Goal: Transaction & Acquisition: Purchase product/service

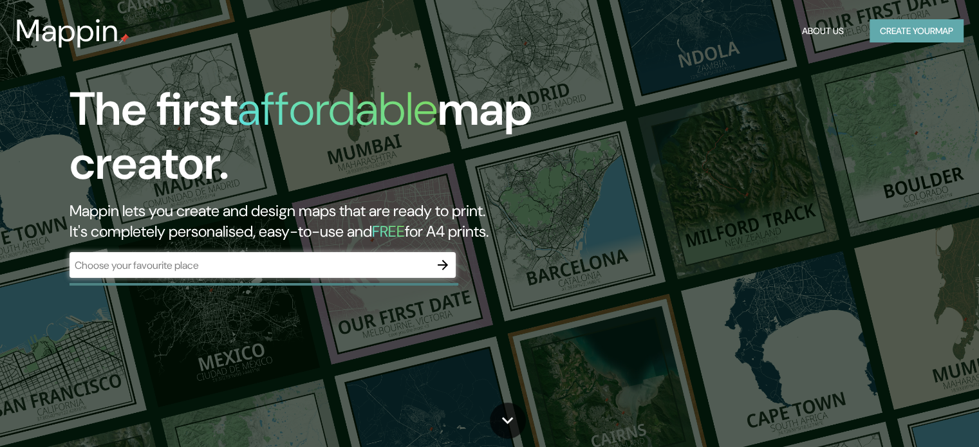
click at [907, 37] on button "Create your map" at bounding box center [917, 31] width 94 height 24
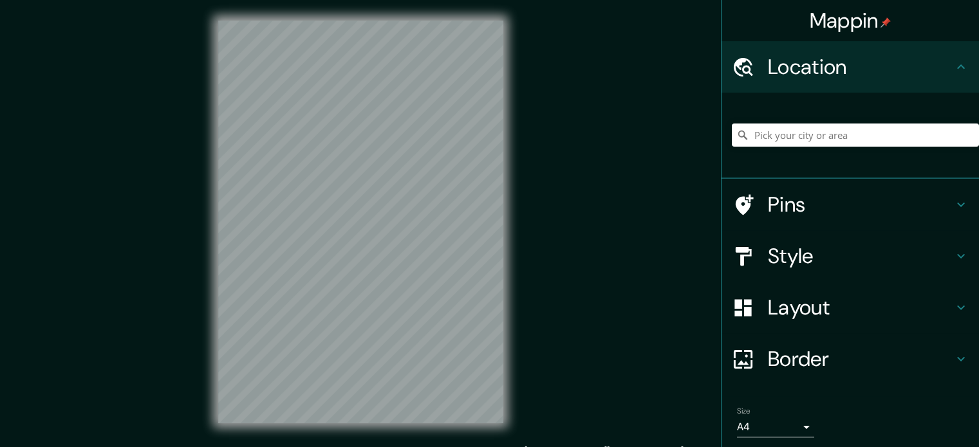
scroll to position [44, 0]
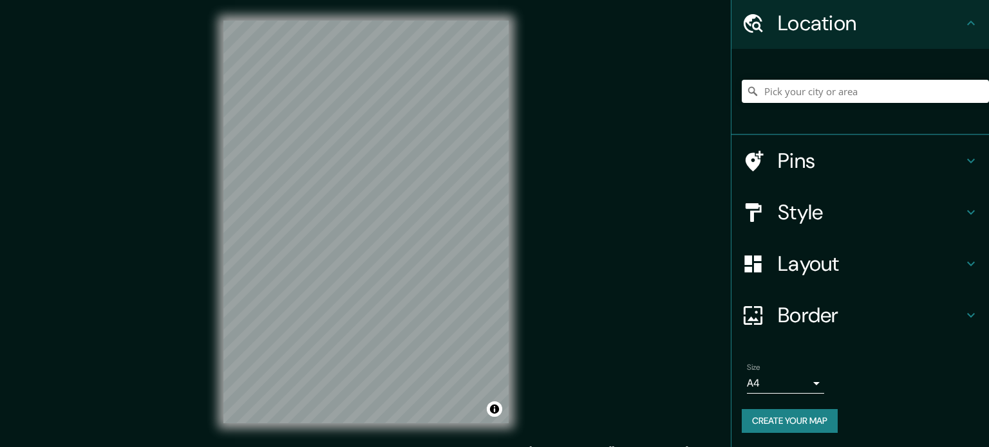
click at [789, 387] on body "Mappin Location Pins Style Layout Border Choose a border. Hint : you can make l…" at bounding box center [494, 223] width 989 height 447
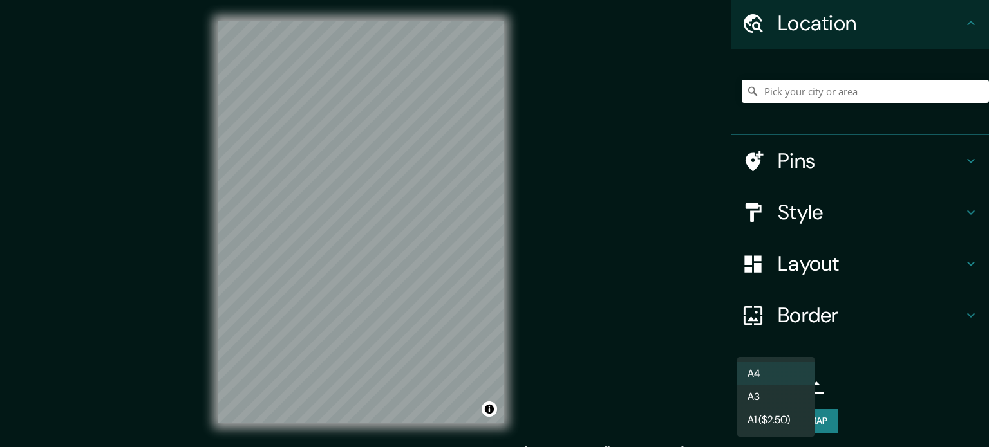
click at [891, 393] on div at bounding box center [494, 223] width 989 height 447
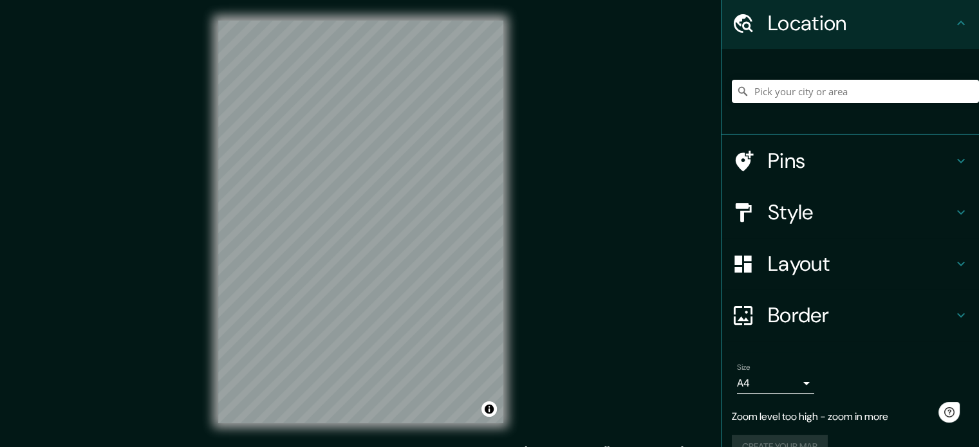
scroll to position [0, 0]
click at [816, 93] on input "Pick your city or area" at bounding box center [855, 91] width 247 height 23
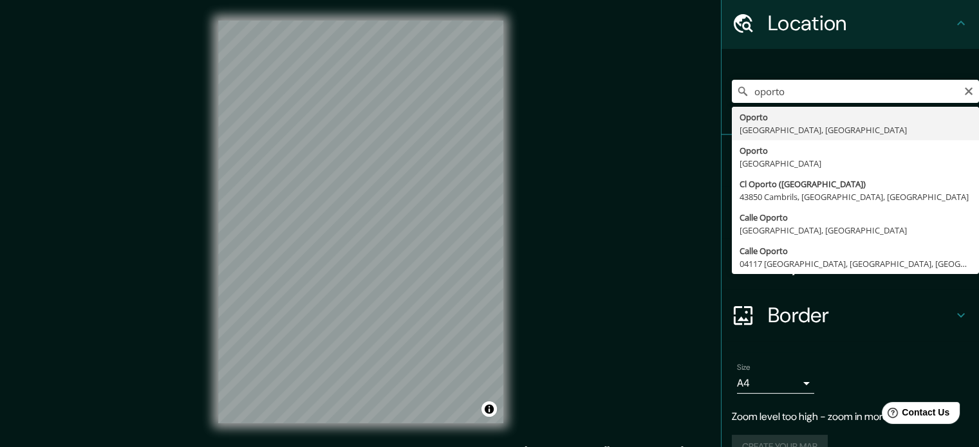
type input "[GEOGRAPHIC_DATA], [GEOGRAPHIC_DATA], [GEOGRAPHIC_DATA]"
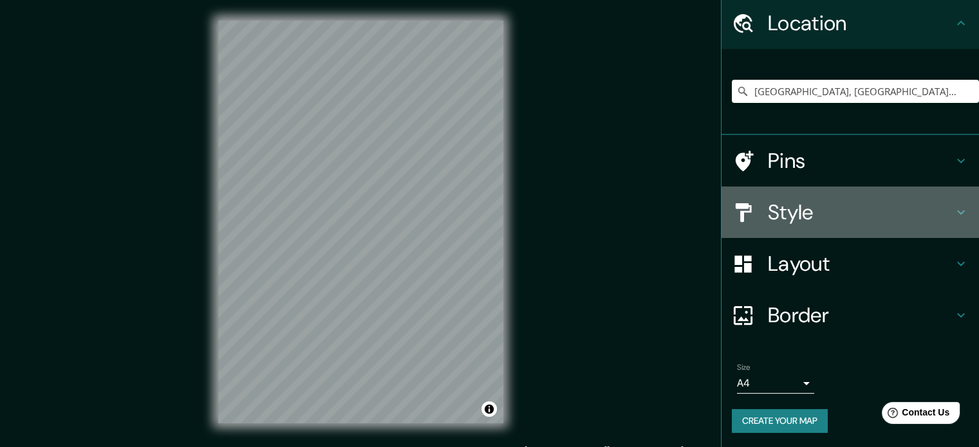
click at [957, 200] on div "Style" at bounding box center [851, 213] width 258 height 52
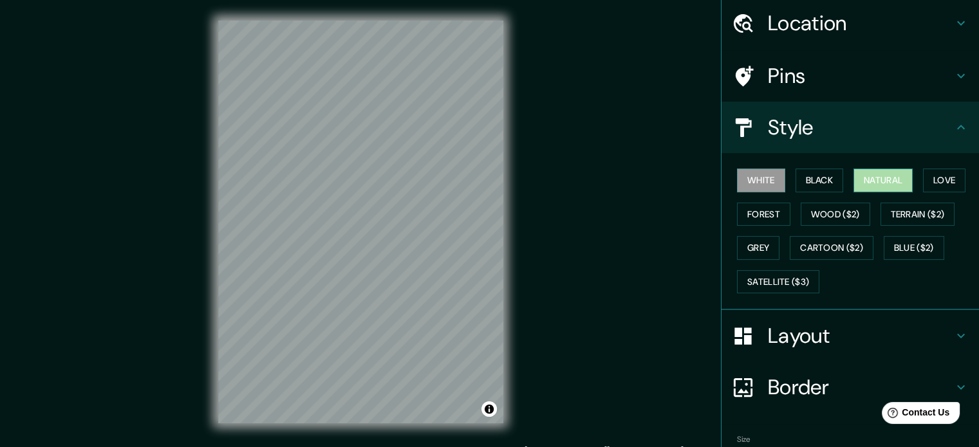
click at [868, 185] on button "Natural" at bounding box center [883, 181] width 59 height 24
click at [810, 174] on button "Black" at bounding box center [820, 181] width 48 height 24
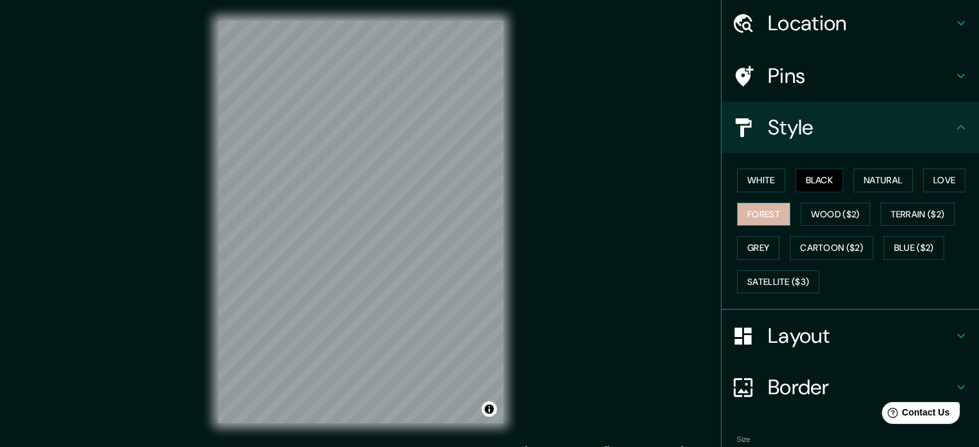
click at [760, 205] on button "Forest" at bounding box center [763, 215] width 53 height 24
click at [756, 240] on button "Grey" at bounding box center [758, 248] width 42 height 24
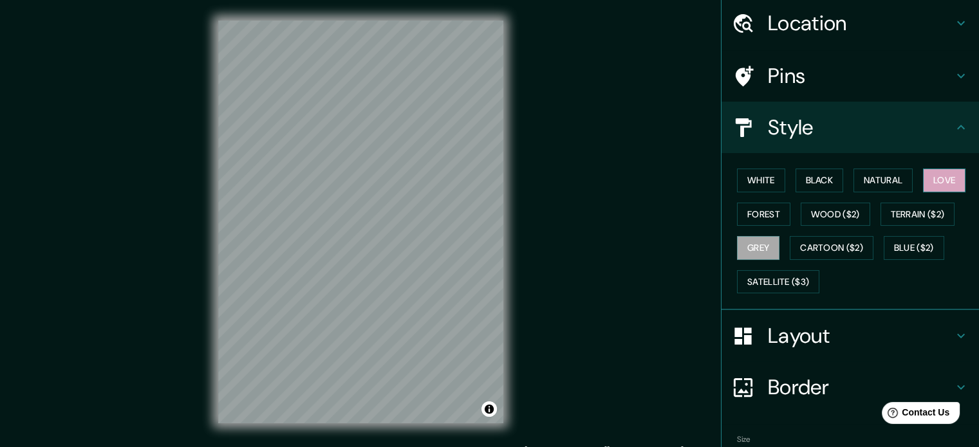
click at [953, 171] on button "Love" at bounding box center [944, 181] width 42 height 24
click at [954, 337] on icon at bounding box center [960, 335] width 15 height 15
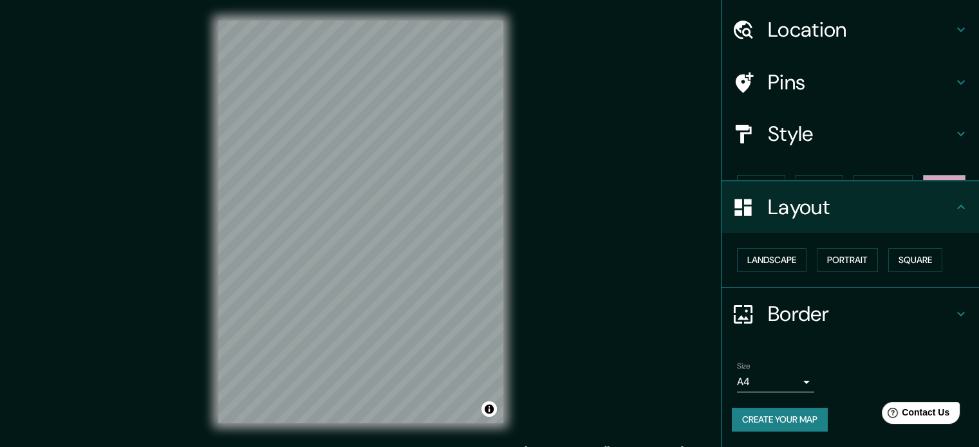
scroll to position [14, 0]
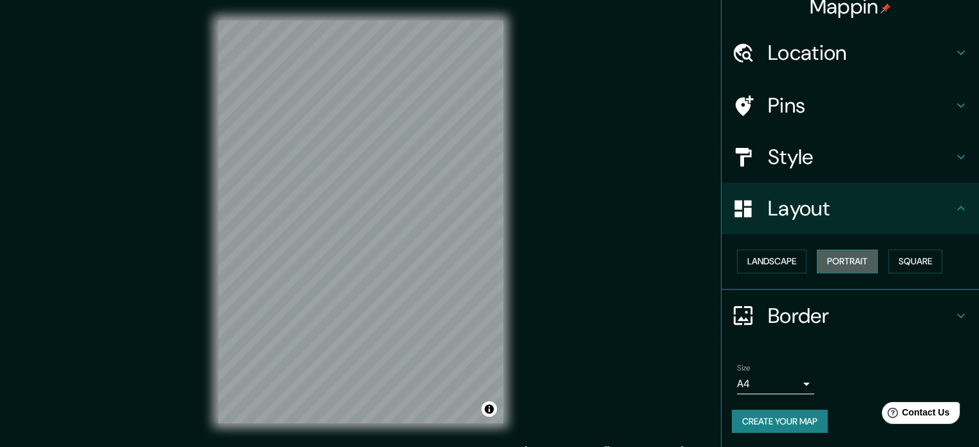
click at [838, 262] on button "Portrait" at bounding box center [847, 262] width 61 height 24
click at [906, 263] on button "Square" at bounding box center [915, 262] width 54 height 24
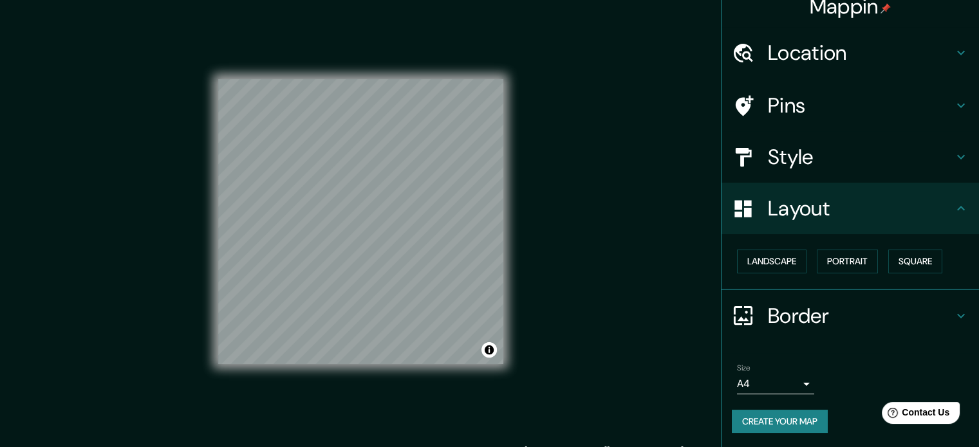
click at [935, 324] on h4 "Border" at bounding box center [860, 316] width 185 height 26
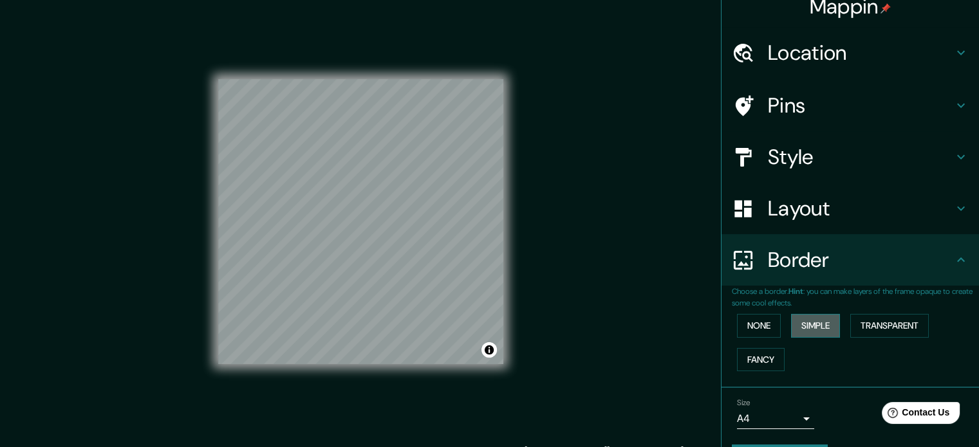
click at [816, 325] on button "Simple" at bounding box center [815, 326] width 49 height 24
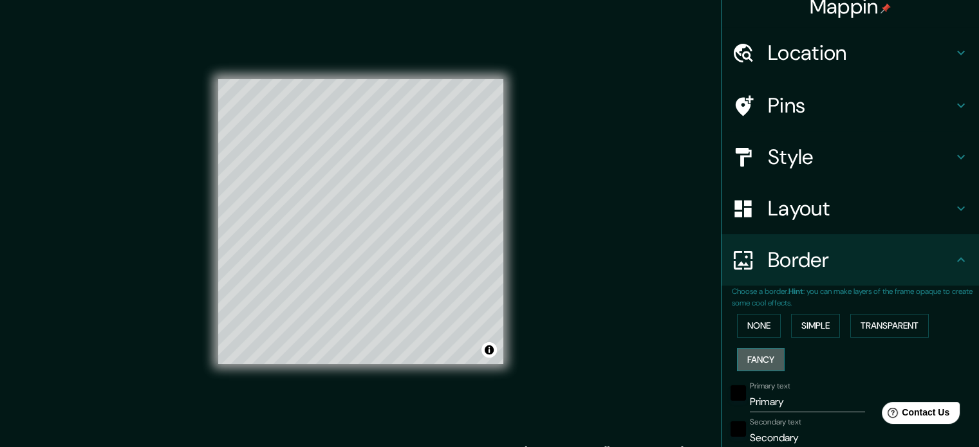
click at [751, 366] on button "Fancy" at bounding box center [761, 360] width 48 height 24
click at [760, 319] on button "None" at bounding box center [759, 326] width 44 height 24
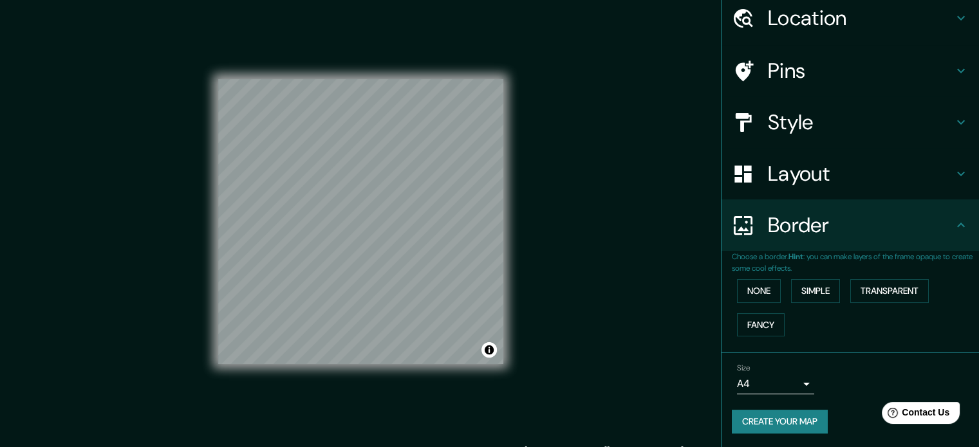
scroll to position [0, 0]
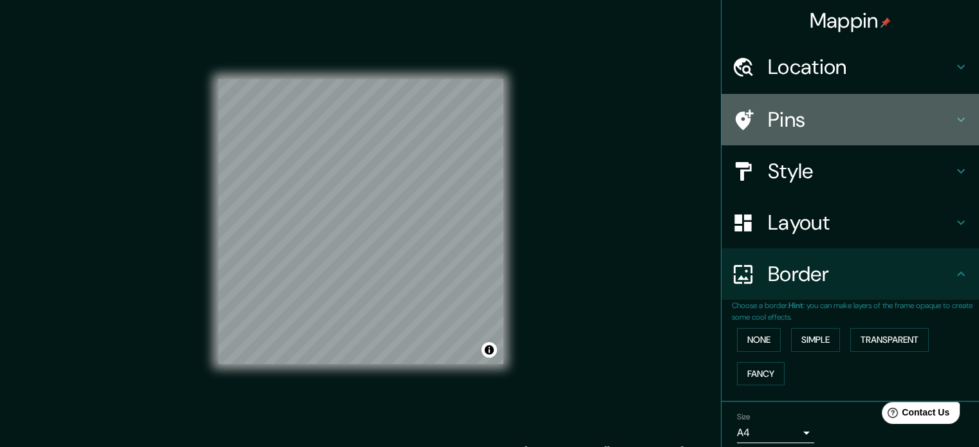
click at [953, 112] on icon at bounding box center [960, 119] width 15 height 15
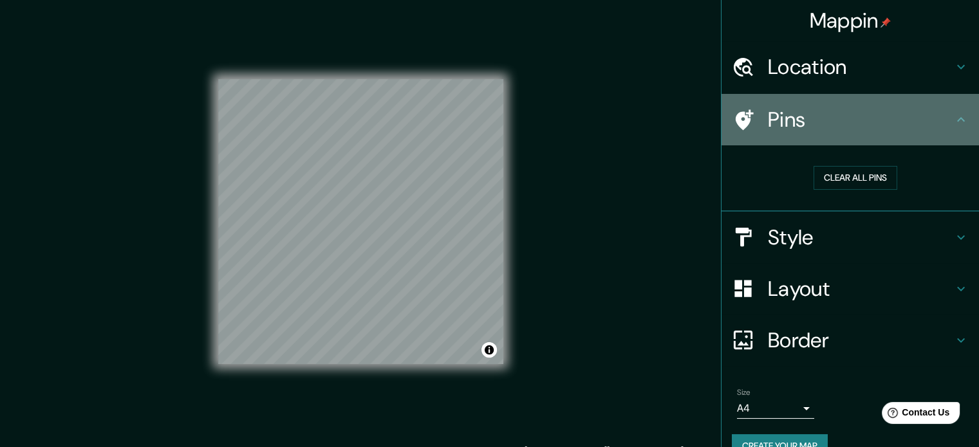
click at [953, 112] on icon at bounding box center [960, 119] width 15 height 15
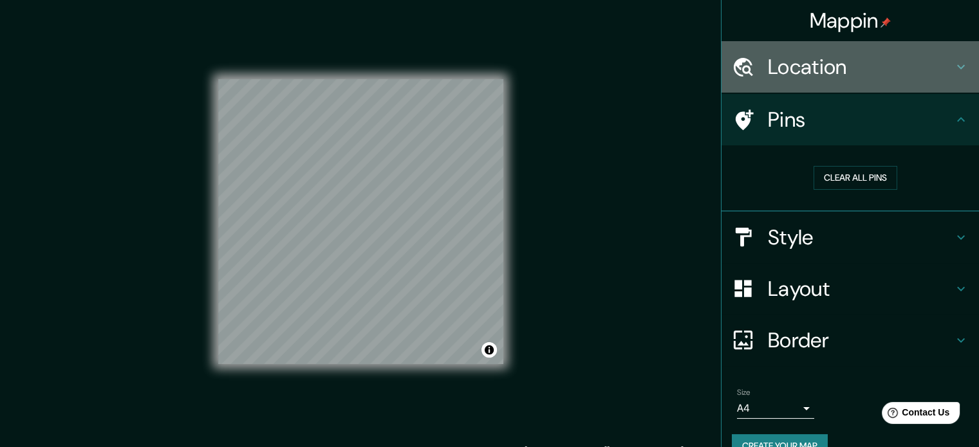
click at [961, 68] on div "Location" at bounding box center [851, 67] width 258 height 52
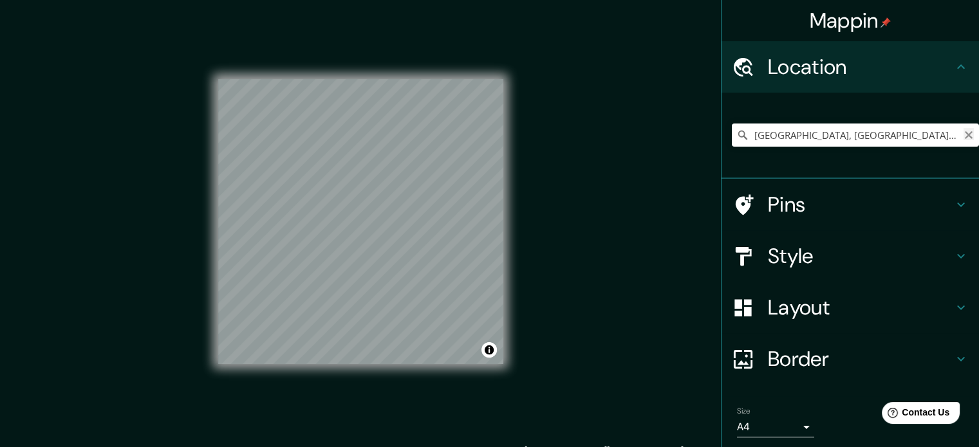
click at [965, 133] on icon "Clear" at bounding box center [969, 135] width 8 height 8
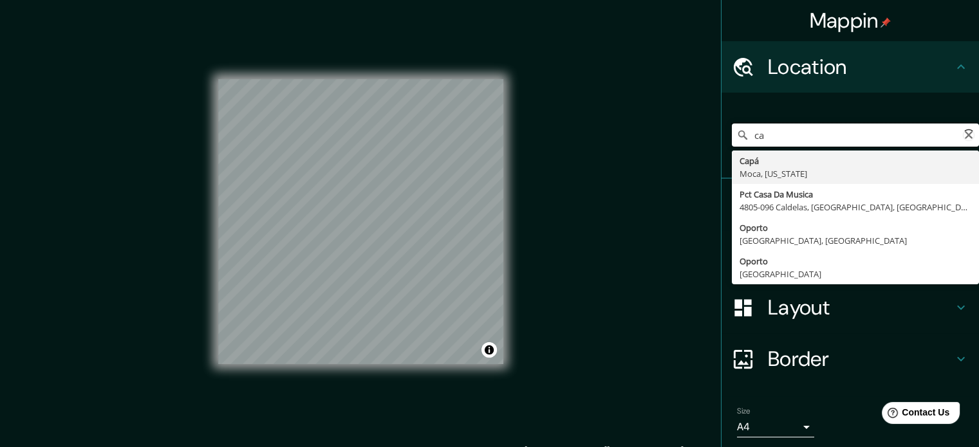
type input "c"
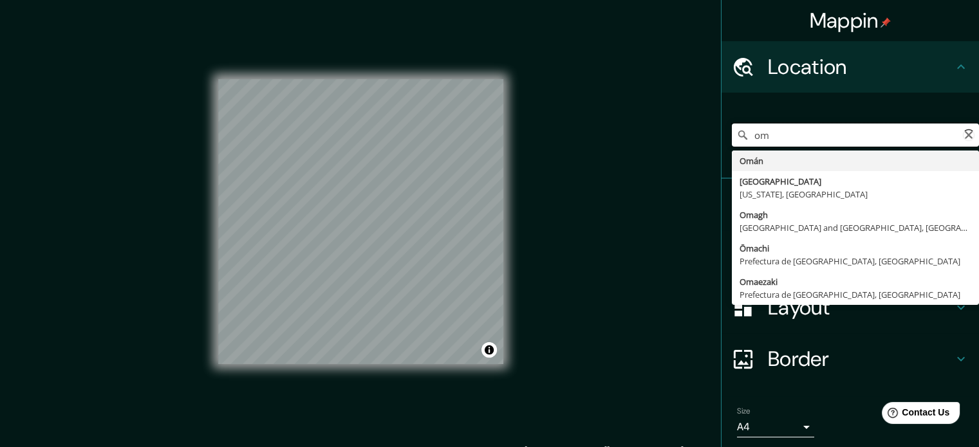
type input "o"
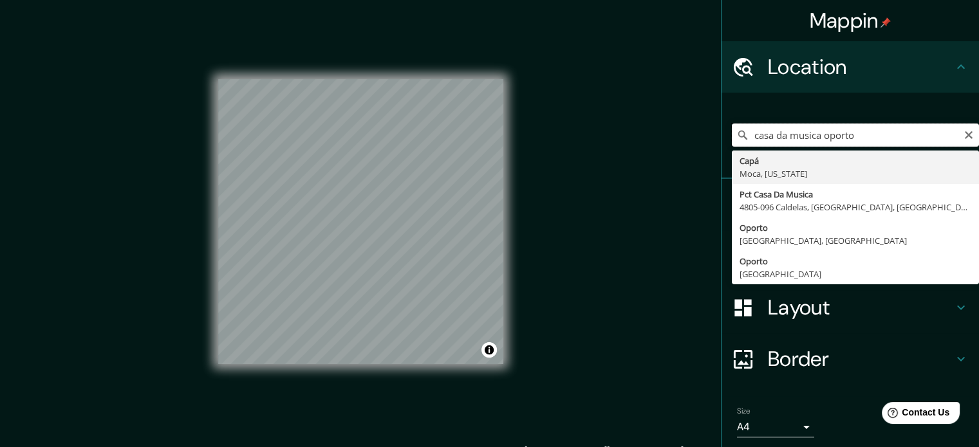
drag, startPoint x: 856, startPoint y: 142, endPoint x: 637, endPoint y: 155, distance: 218.6
click at [637, 155] on div "Mappin Location casa da musica oporto [GEOGRAPHIC_DATA], [US_STATE] Pct Casa Da…" at bounding box center [489, 232] width 979 height 465
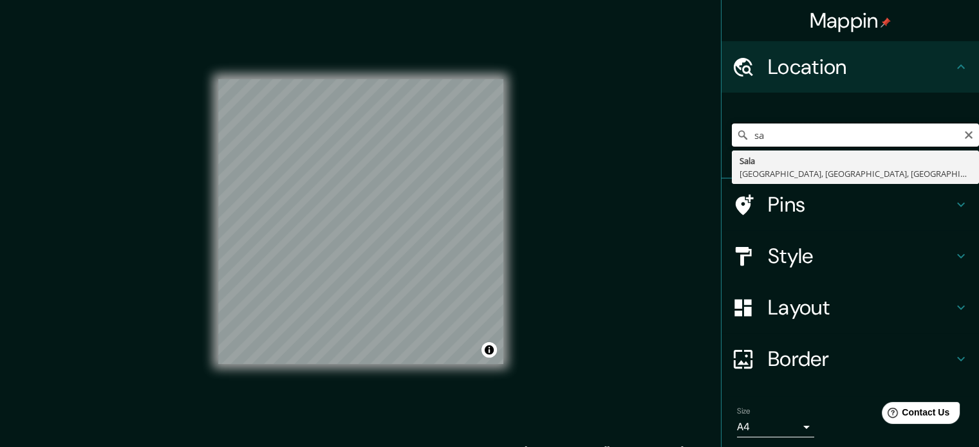
type input "s"
type input "+"
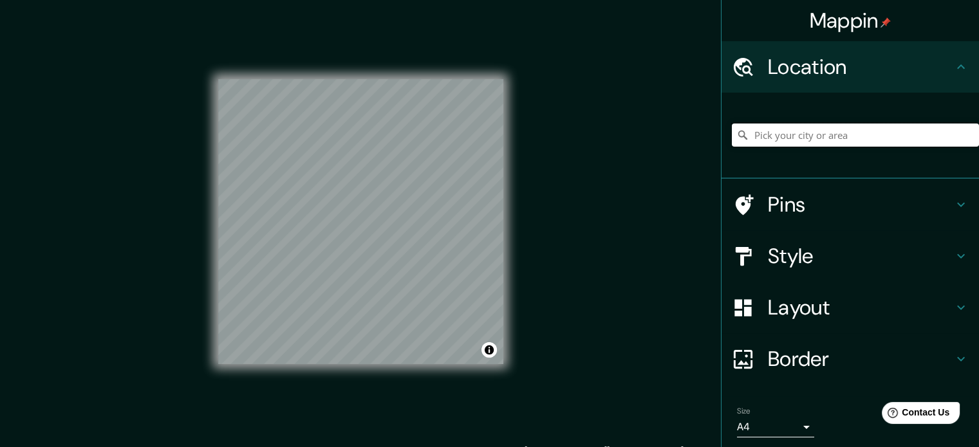
click at [758, 133] on input "Pick your city or area" at bounding box center [855, 135] width 247 height 23
paste input "[STREET_ADDRESS]"
type input "[STREET_ADDRESS]"
click at [899, 133] on input "[STREET_ADDRESS]" at bounding box center [855, 135] width 247 height 23
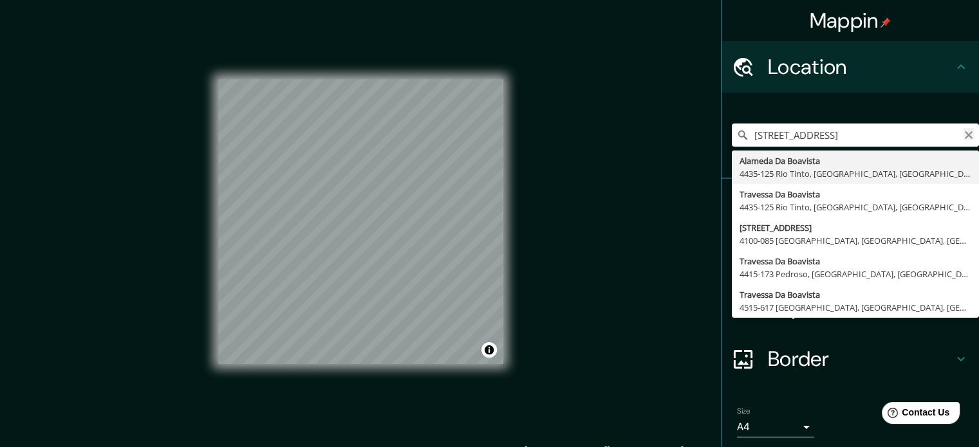
click at [965, 136] on icon "Clear" at bounding box center [969, 135] width 8 height 8
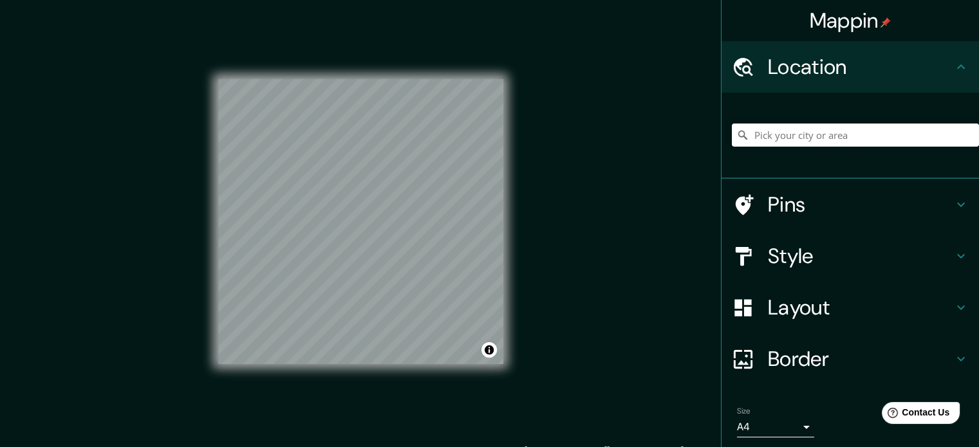
paste input "[STREET_ADDRESS]"
click at [828, 136] on input "[STREET_ADDRESS]" at bounding box center [855, 135] width 247 height 23
drag, startPoint x: 930, startPoint y: 140, endPoint x: 988, endPoint y: 156, distance: 60.1
click at [979, 156] on html "Mappin Location [STREET_ADDRESS] Pins Style Layout Border Choose a border. Hint…" at bounding box center [489, 223] width 979 height 447
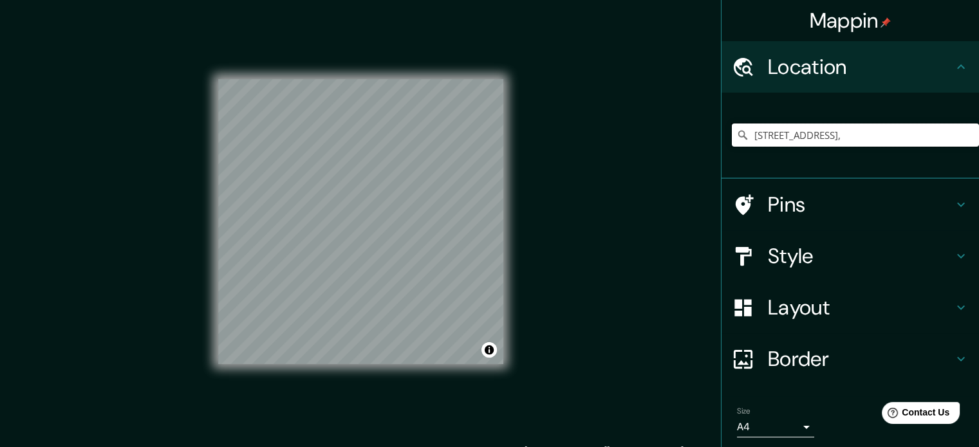
scroll to position [0, 0]
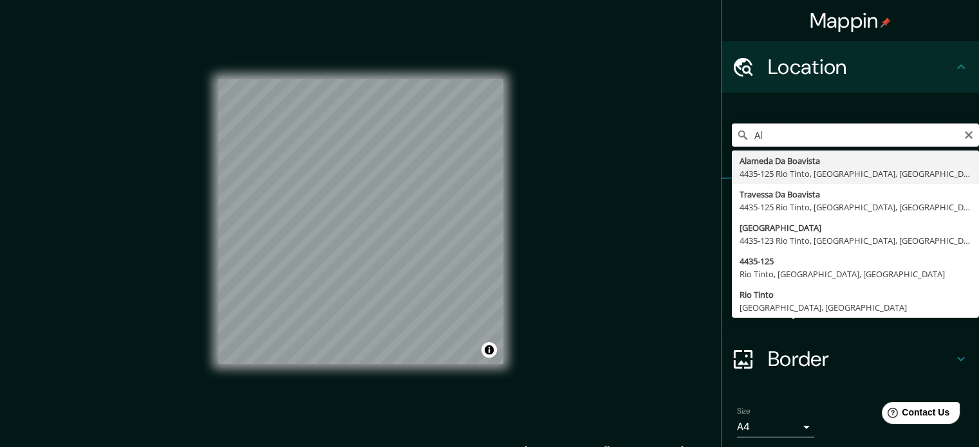
type input "A"
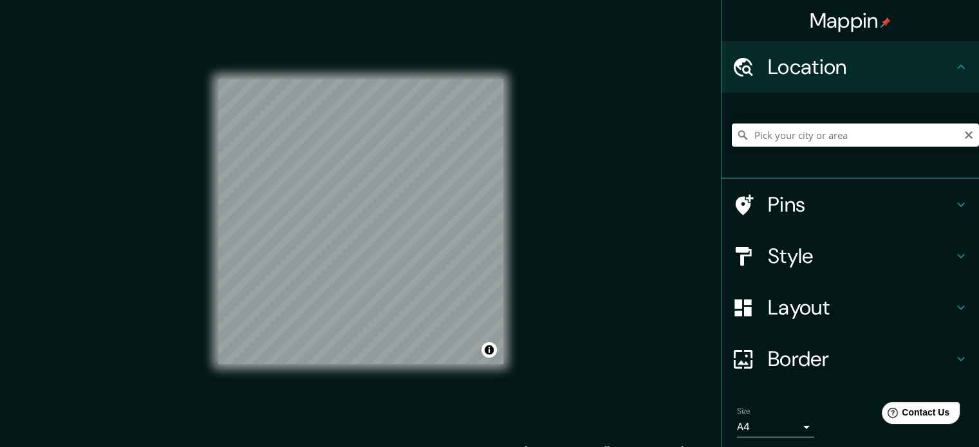
paste input "[STREET_ADDRESS]"
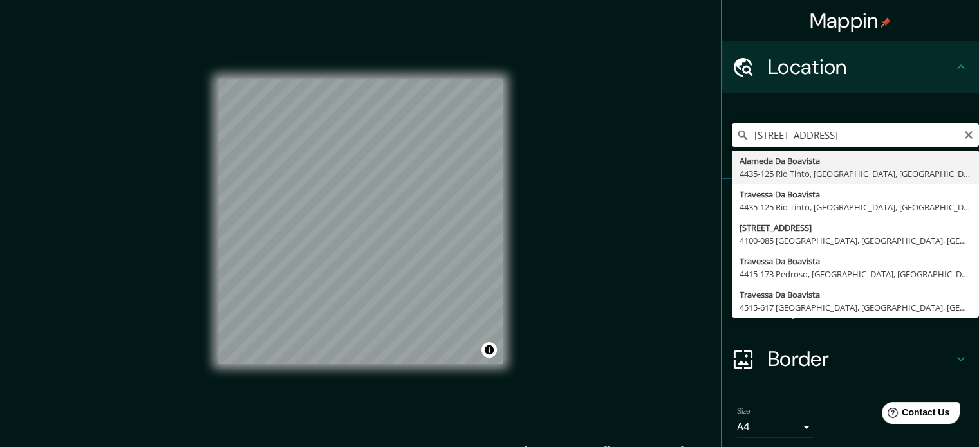
drag, startPoint x: 876, startPoint y: 138, endPoint x: 802, endPoint y: 136, distance: 74.1
click at [802, 136] on input "[STREET_ADDRESS]" at bounding box center [855, 135] width 247 height 23
type input "[STREET_ADDRESS]"
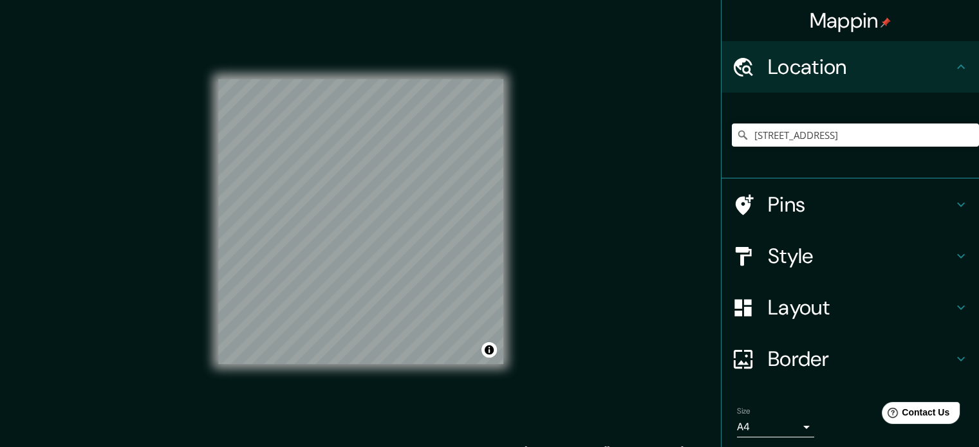
scroll to position [44, 0]
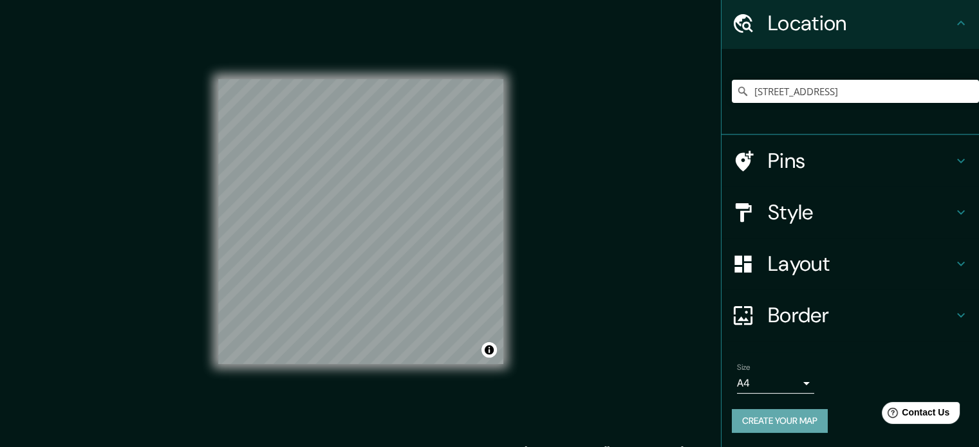
click at [793, 419] on button "Create your map" at bounding box center [780, 421] width 96 height 24
click at [793, 419] on div "Create your map" at bounding box center [850, 421] width 237 height 24
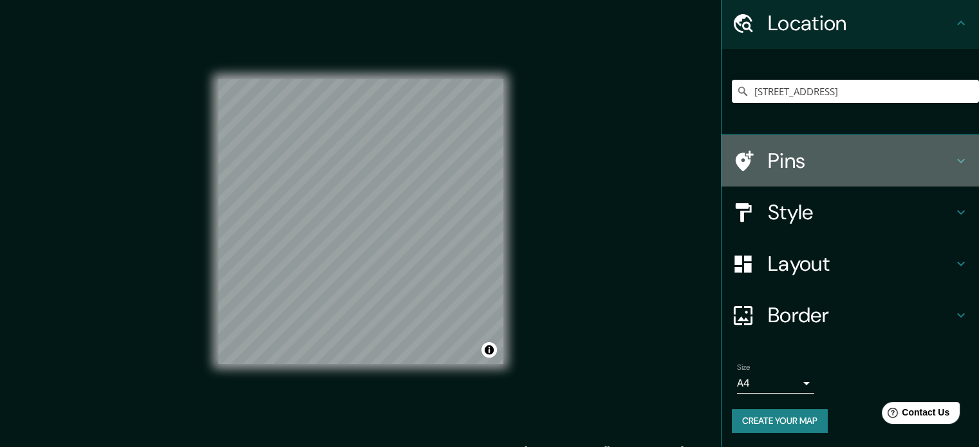
click at [934, 155] on h4 "Pins" at bounding box center [860, 161] width 185 height 26
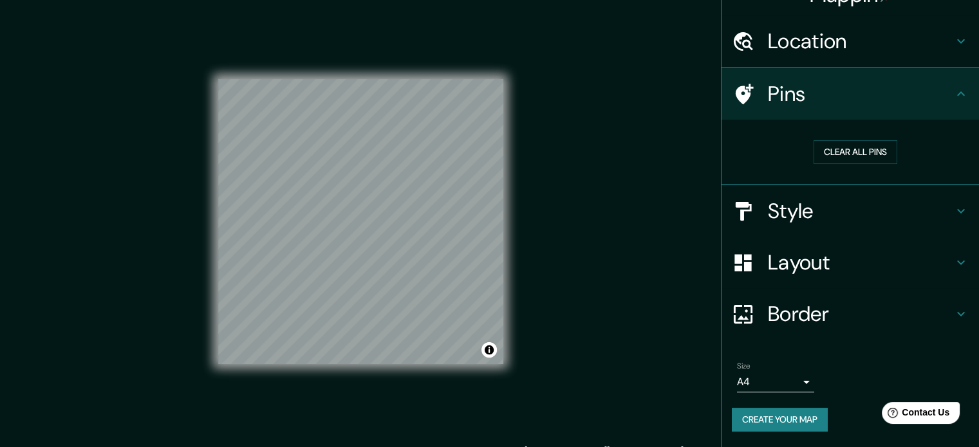
scroll to position [24, 0]
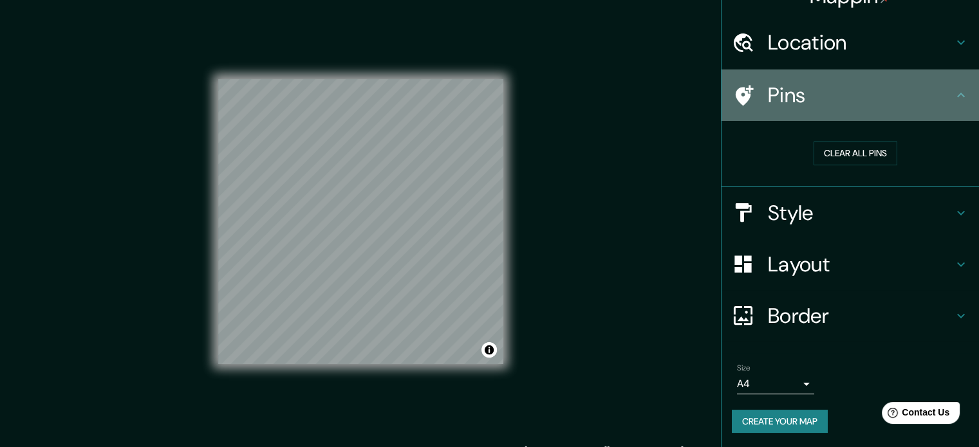
click at [778, 105] on h4 "Pins" at bounding box center [860, 95] width 185 height 26
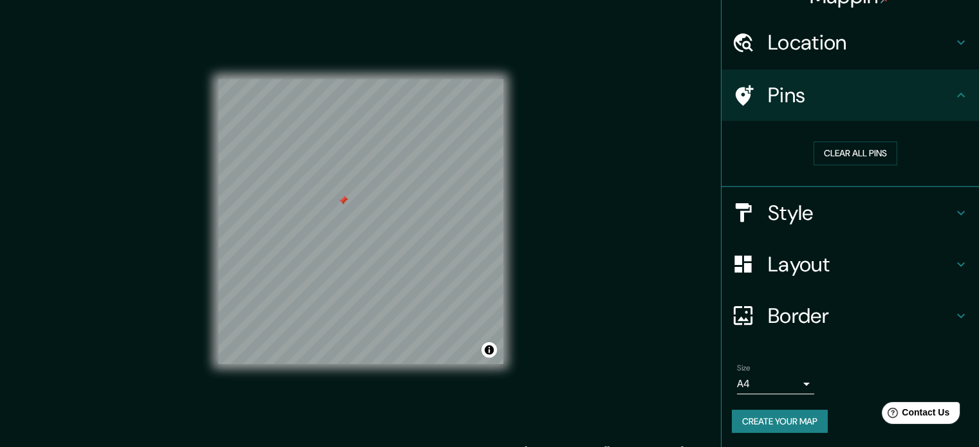
click at [773, 422] on button "Create your map" at bounding box center [780, 422] width 96 height 24
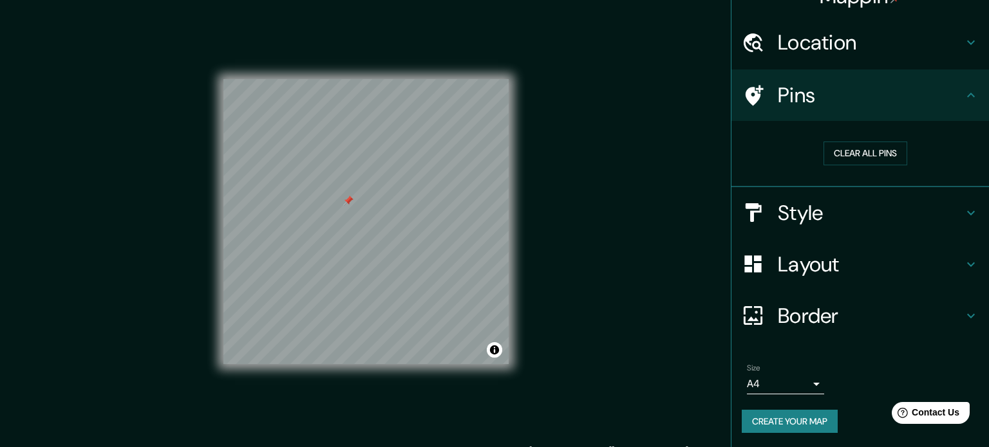
click at [800, 384] on body "Mappin Location [STREET_ADDRESS] Pins Clear all pins Style Layout Border Choose…" at bounding box center [494, 223] width 989 height 447
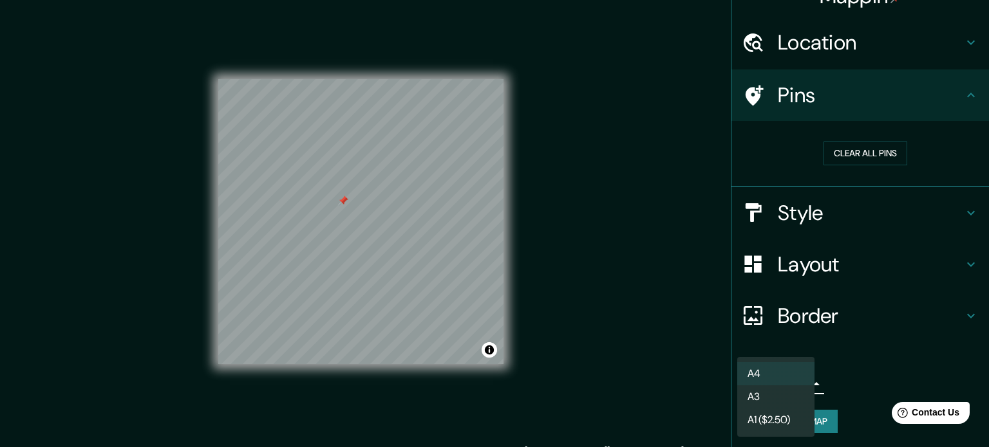
click at [873, 380] on div at bounding box center [494, 223] width 989 height 447
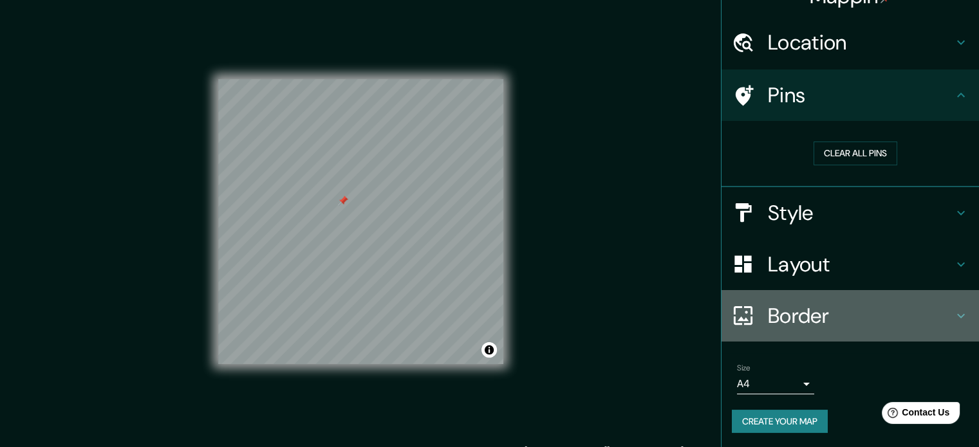
click at [953, 321] on icon at bounding box center [960, 315] width 15 height 15
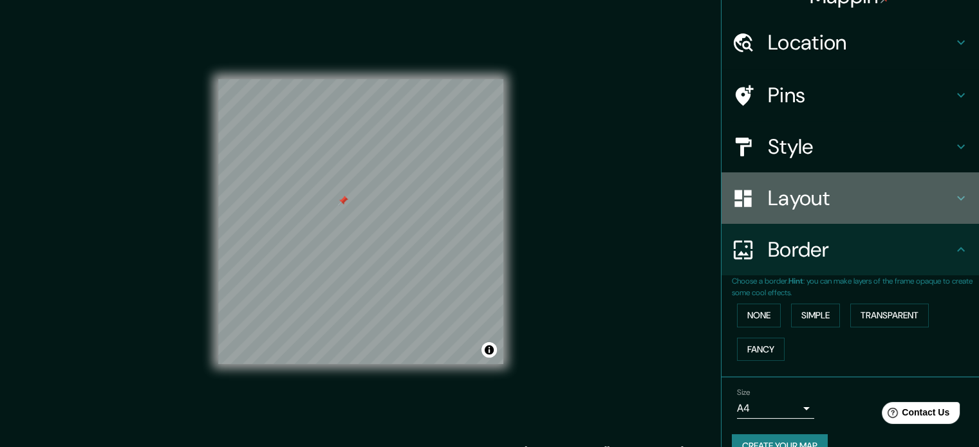
click at [953, 194] on icon at bounding box center [960, 198] width 15 height 15
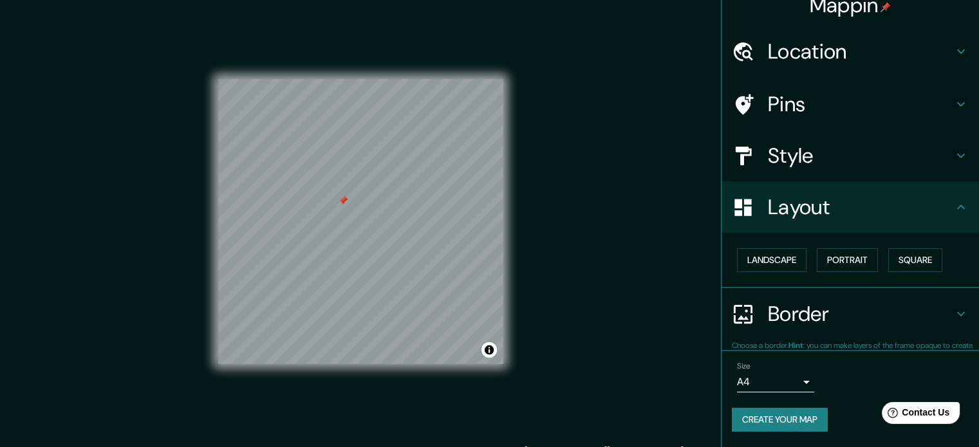
scroll to position [14, 0]
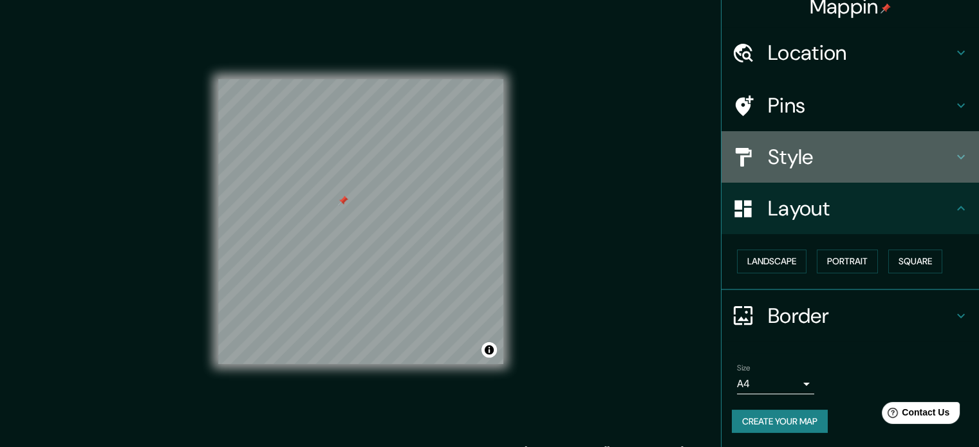
click at [958, 165] on div "Style" at bounding box center [851, 157] width 258 height 52
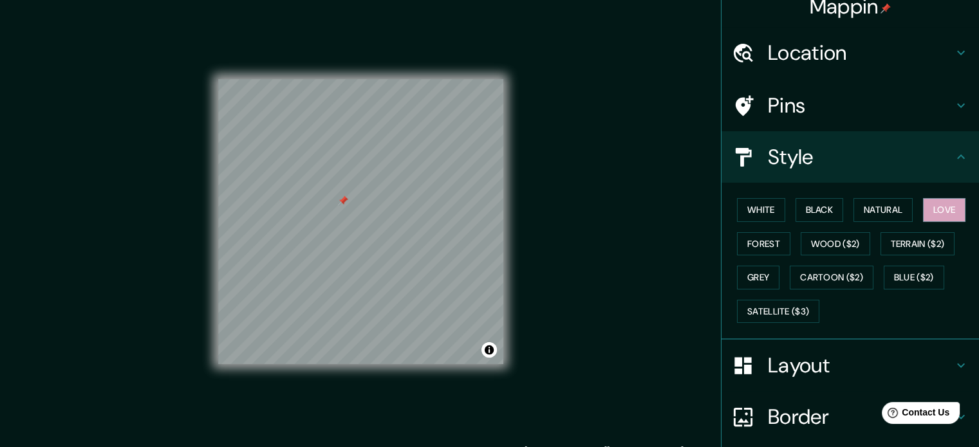
click at [953, 98] on icon at bounding box center [960, 105] width 15 height 15
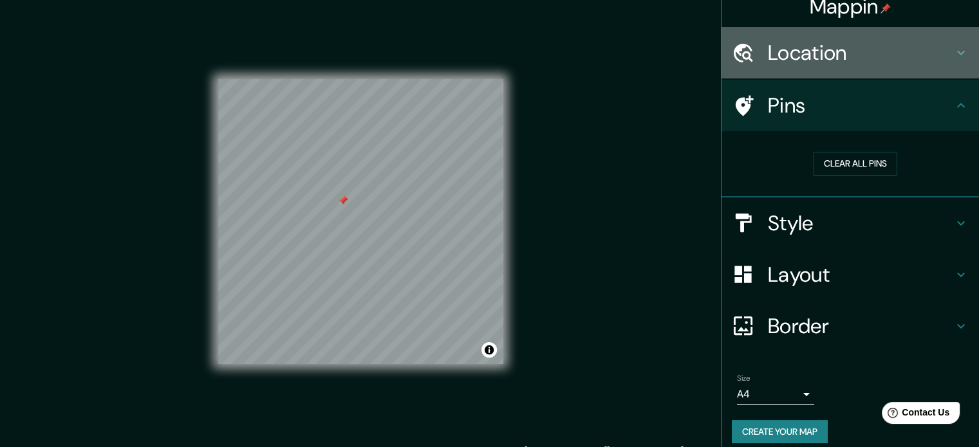
click at [953, 46] on icon at bounding box center [960, 52] width 15 height 15
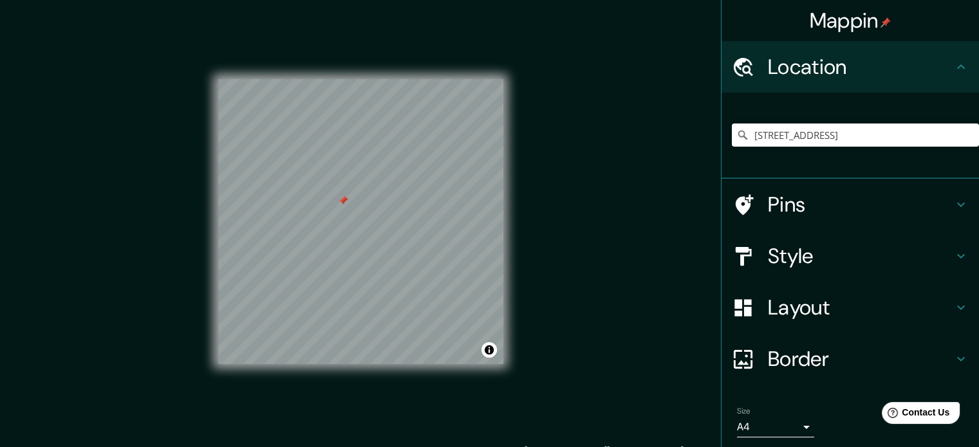
scroll to position [44, 0]
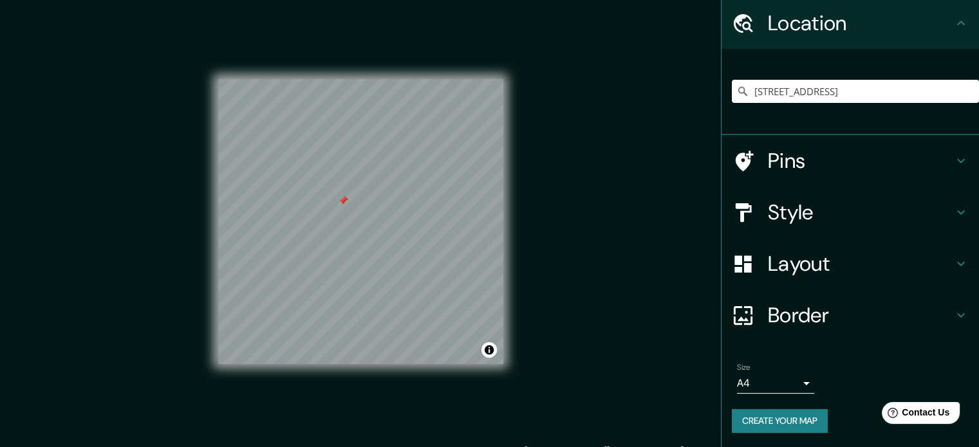
click at [765, 411] on button "Create your map" at bounding box center [780, 421] width 96 height 24
